Goal: Transaction & Acquisition: Purchase product/service

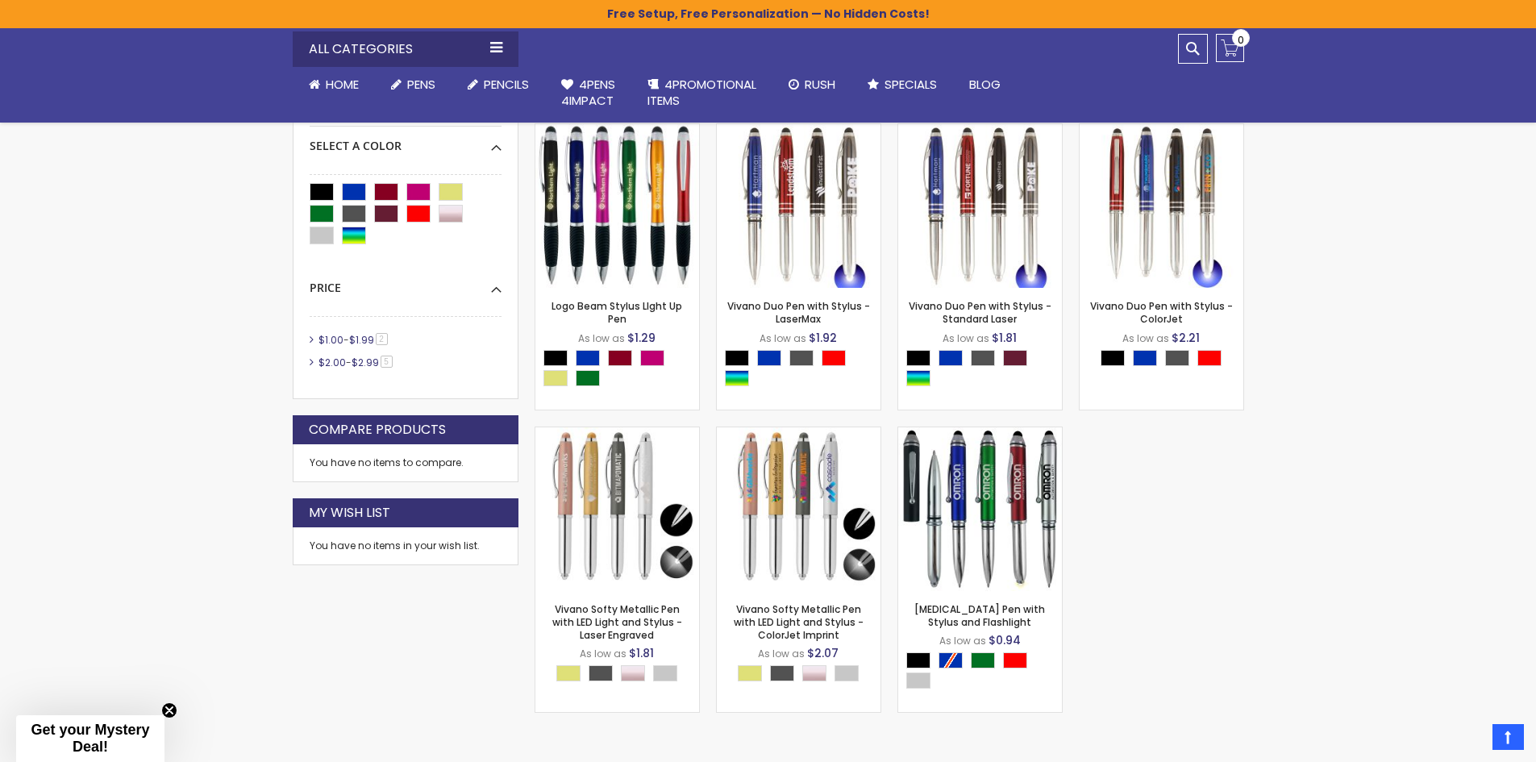
scroll to position [431, 0]
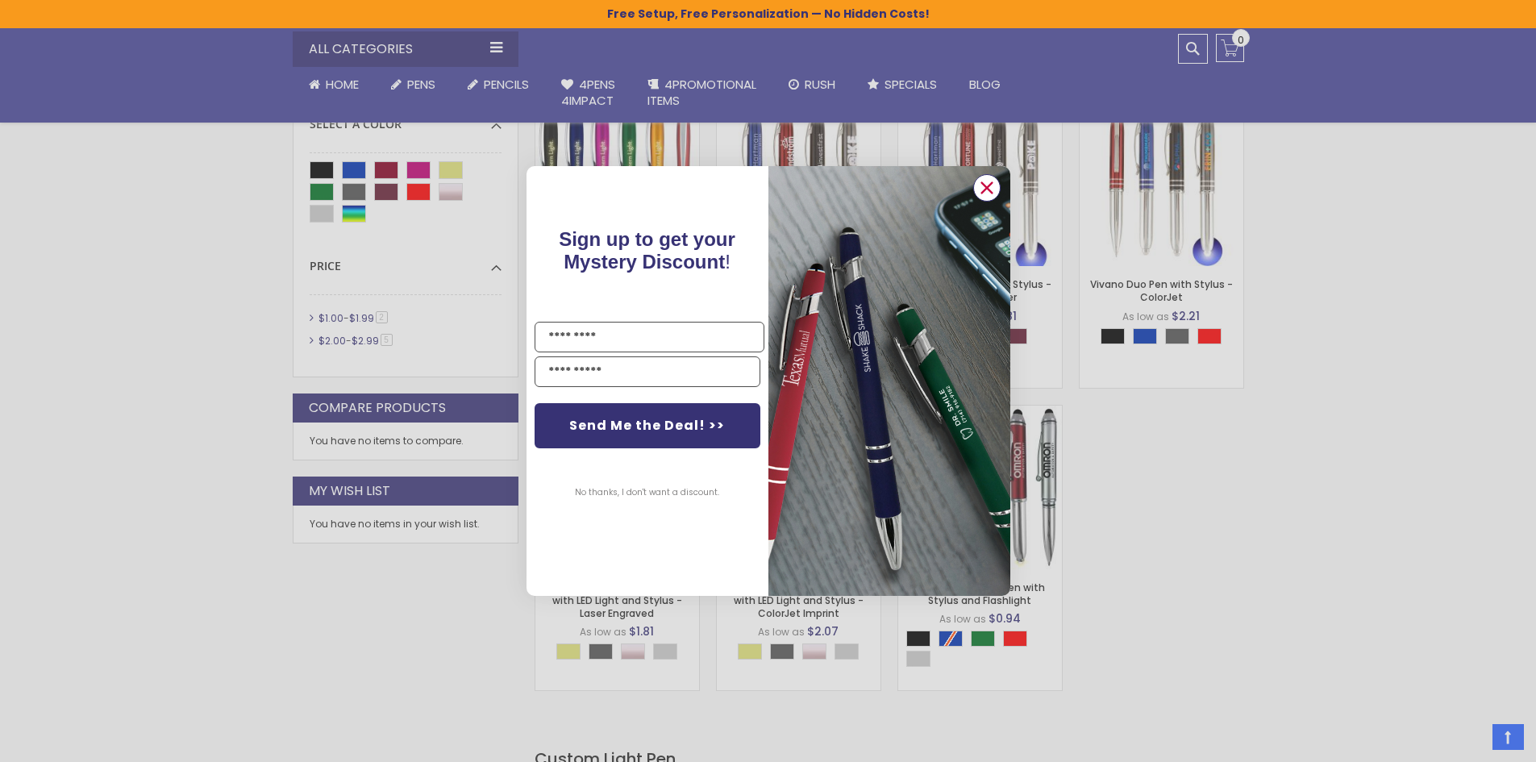
click at [986, 187] on icon "Close dialog" at bounding box center [987, 187] width 10 height 10
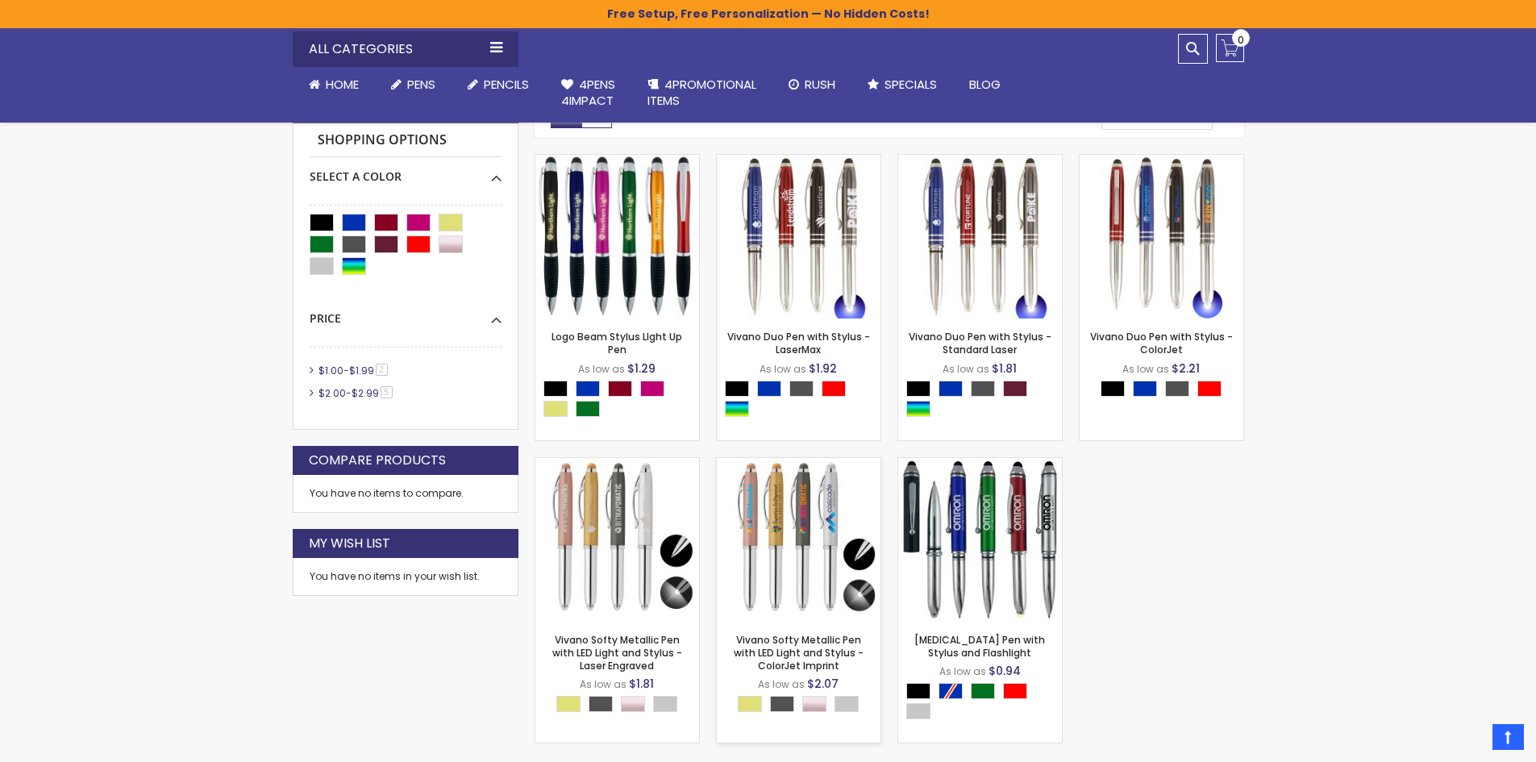
scroll to position [351, 0]
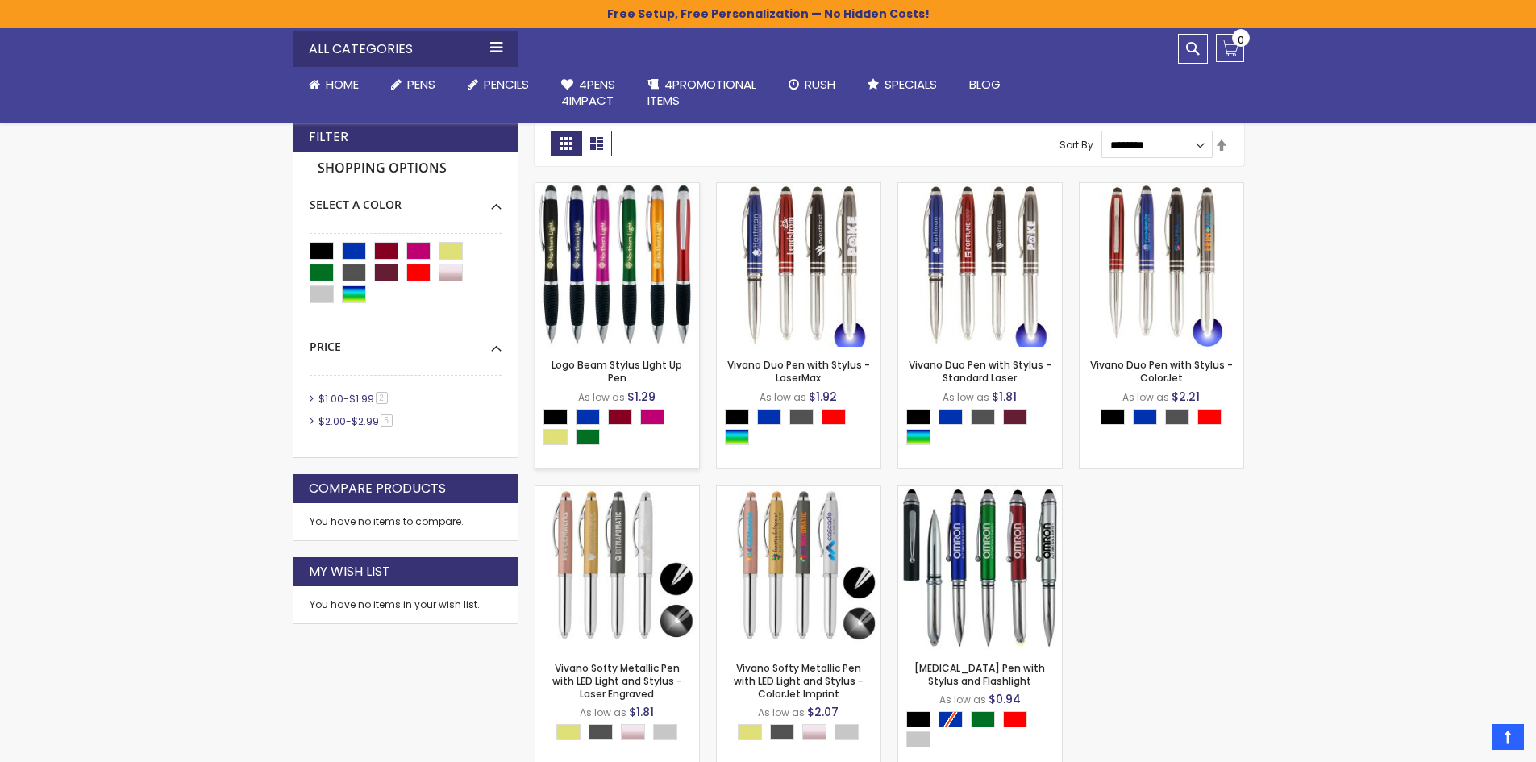
click at [636, 283] on img at bounding box center [618, 265] width 164 height 164
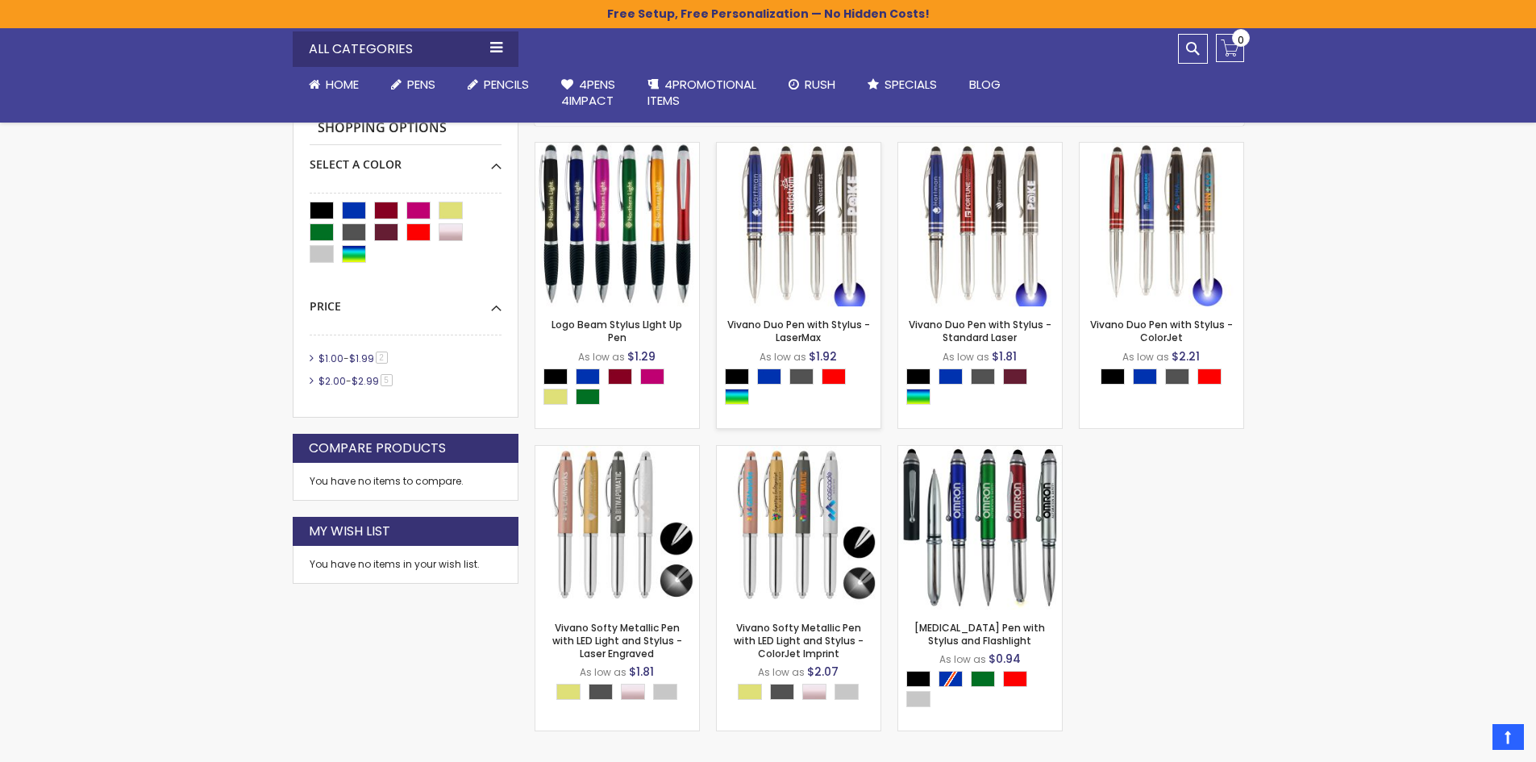
scroll to position [403, 0]
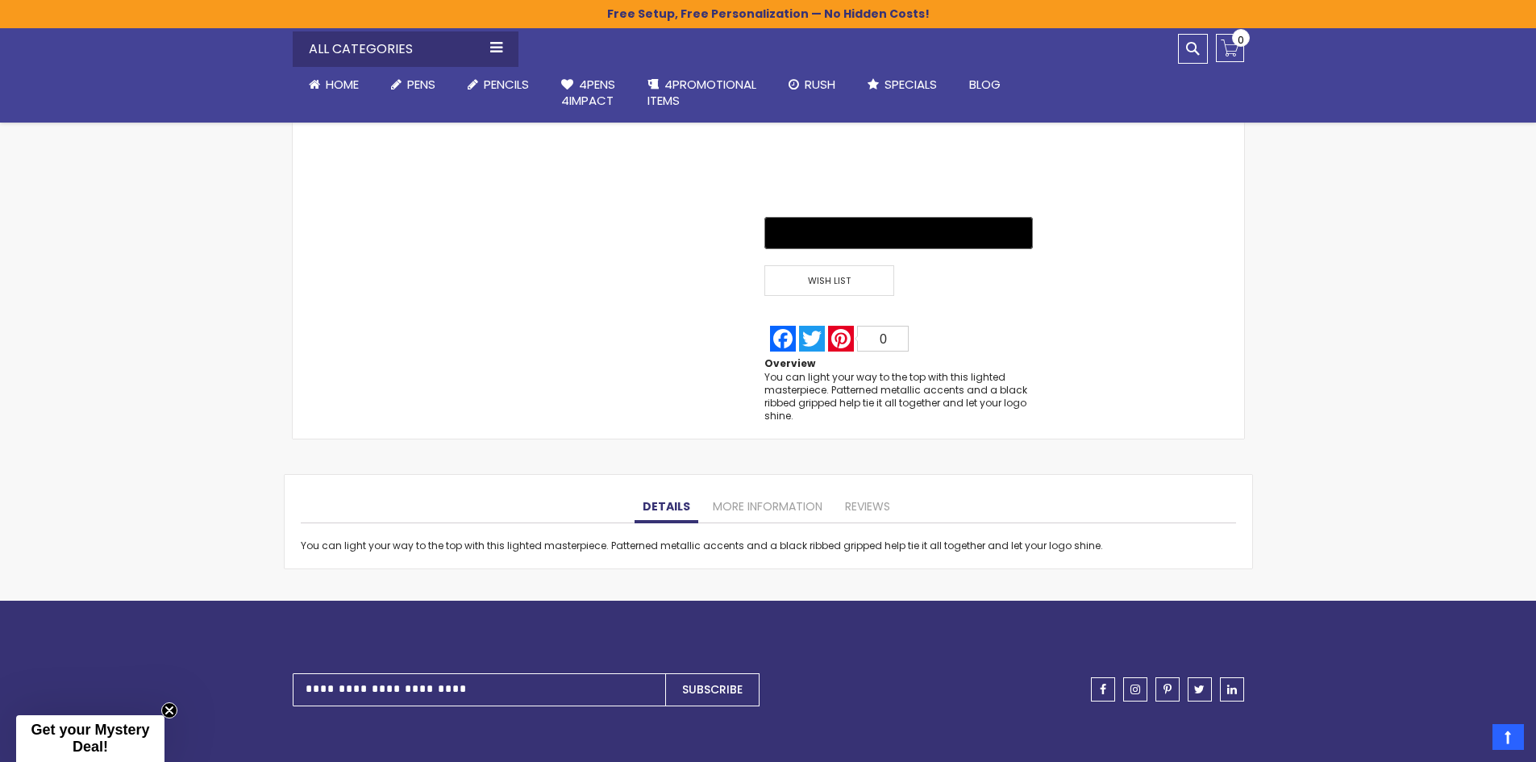
scroll to position [1129, 0]
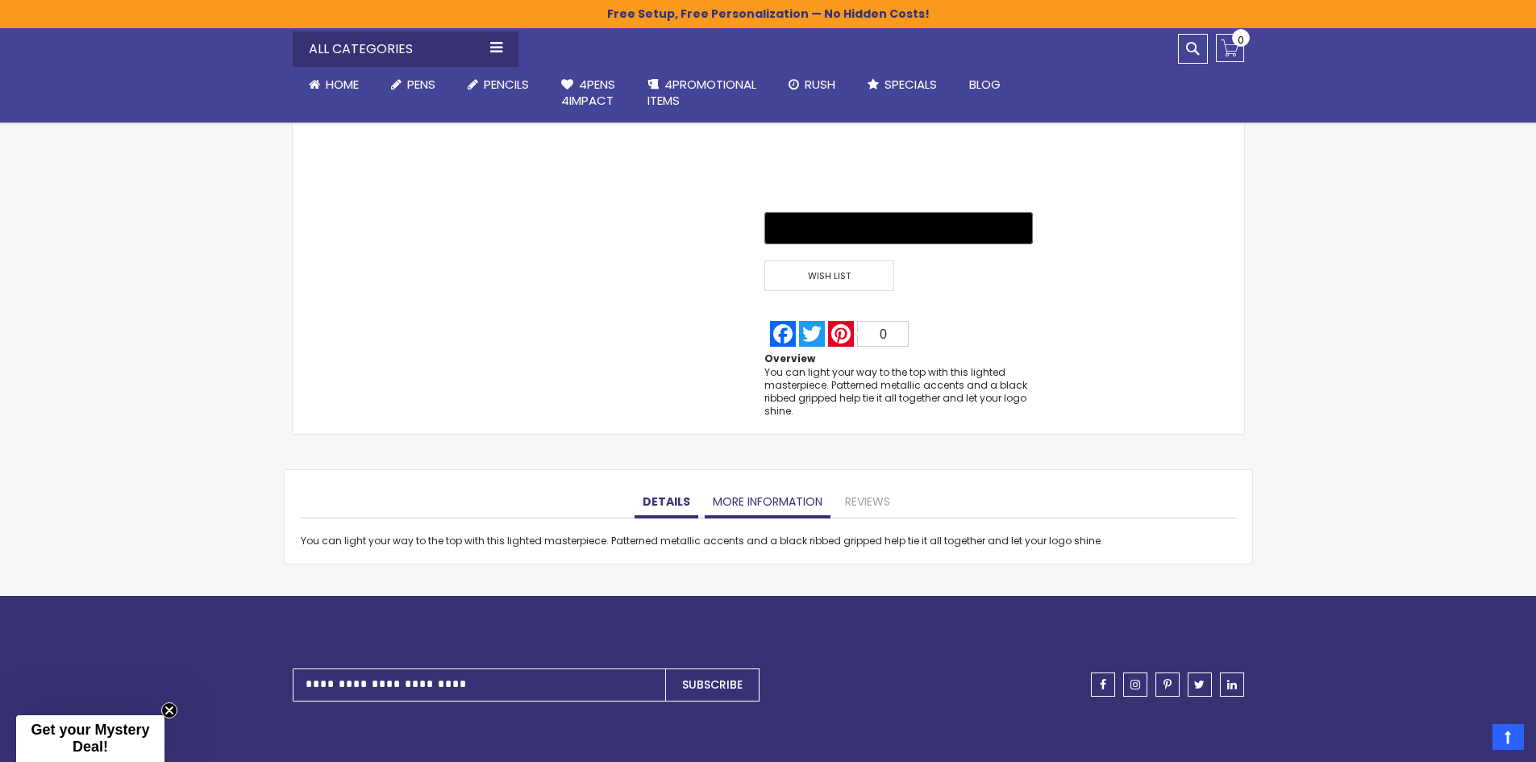
click at [736, 506] on link "More Information" at bounding box center [768, 502] width 126 height 32
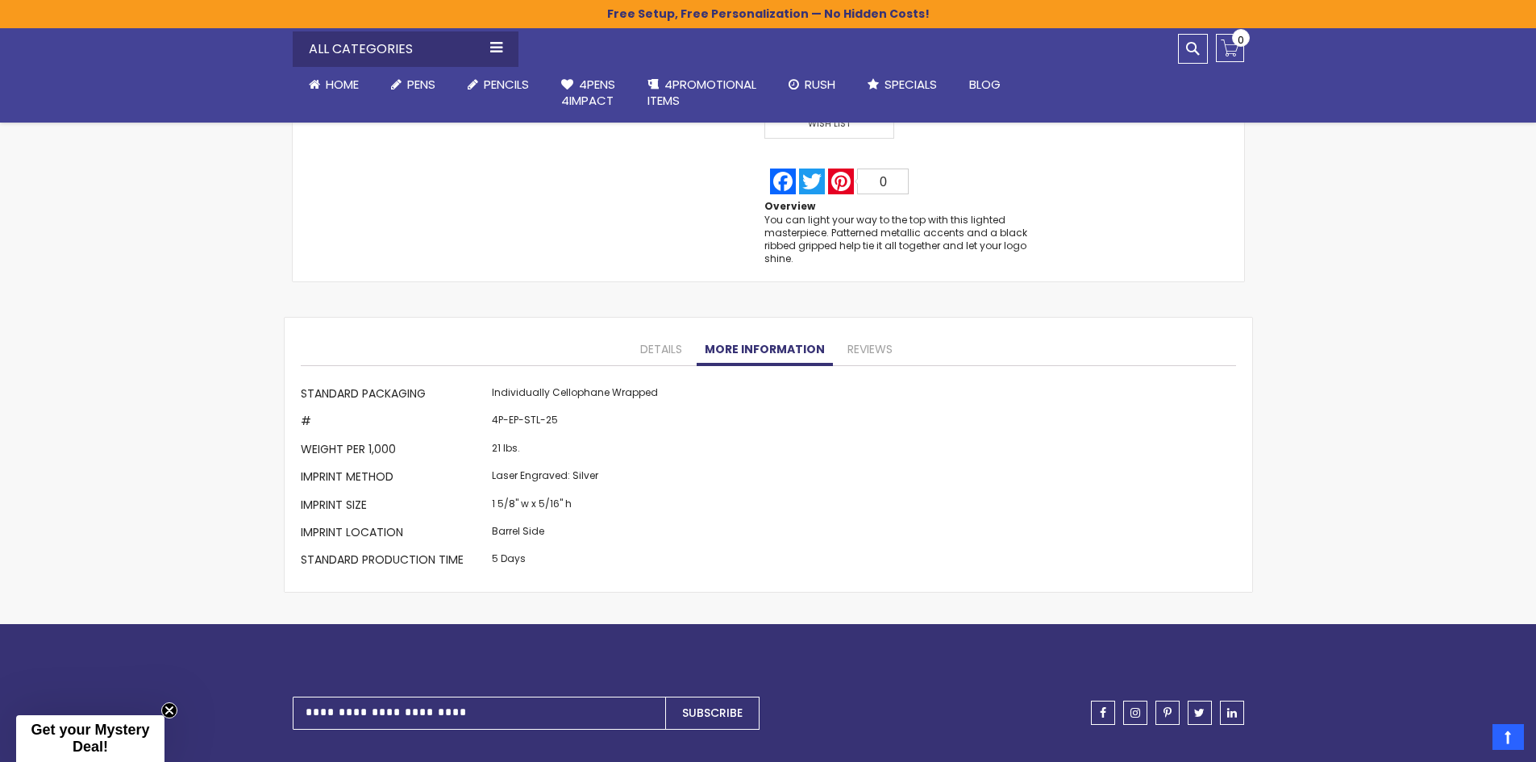
scroll to position [1290, 0]
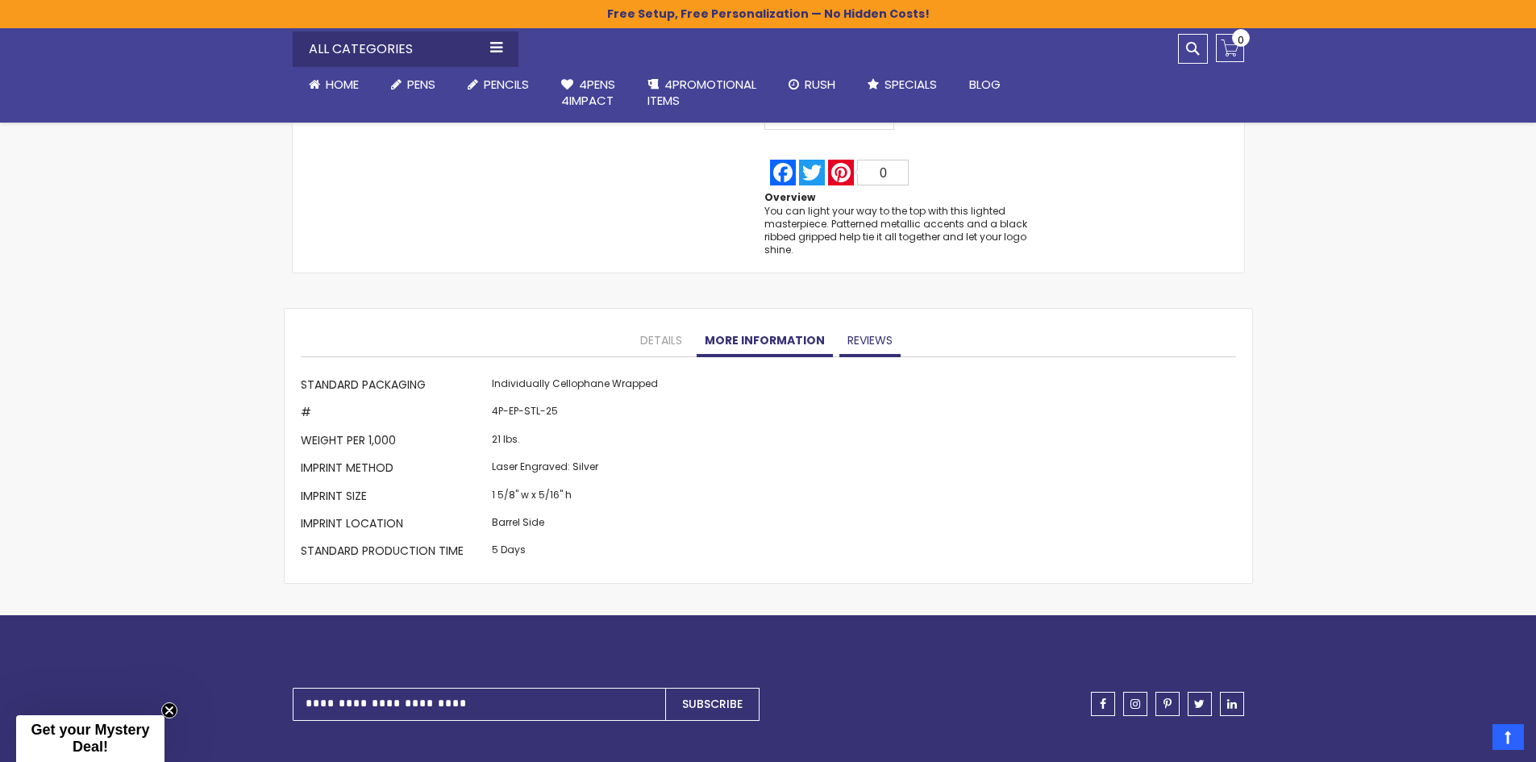
click at [874, 339] on link "Reviews" at bounding box center [870, 341] width 61 height 32
